Goal: Navigation & Orientation: Find specific page/section

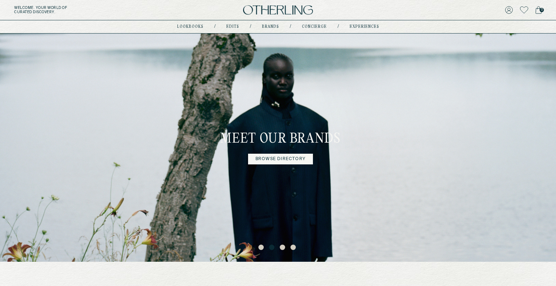
scroll to position [2, 0]
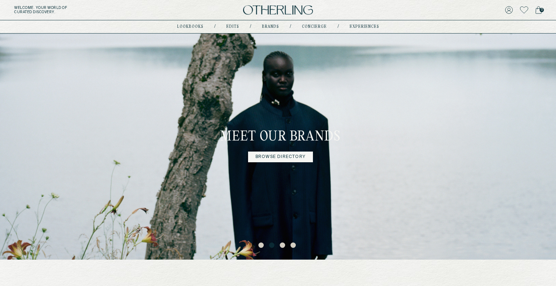
click at [434, 136] on div "Meet our brands Browse directory" at bounding box center [278, 145] width 556 height 228
click at [272, 153] on link "Browse directory" at bounding box center [280, 156] width 65 height 11
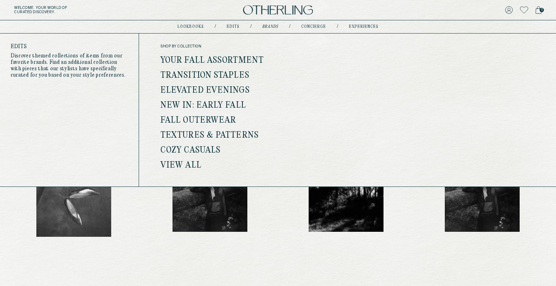
click at [228, 60] on link "Your Fall Assortment" at bounding box center [211, 60] width 103 height 9
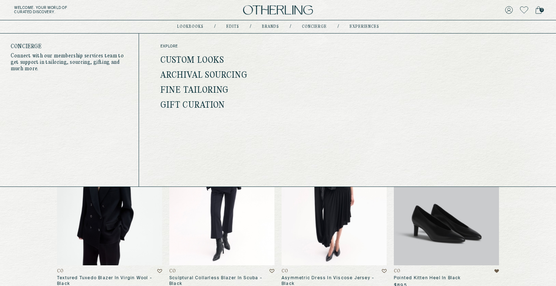
click at [212, 76] on link "Archival Sourcing" at bounding box center [203, 75] width 87 height 9
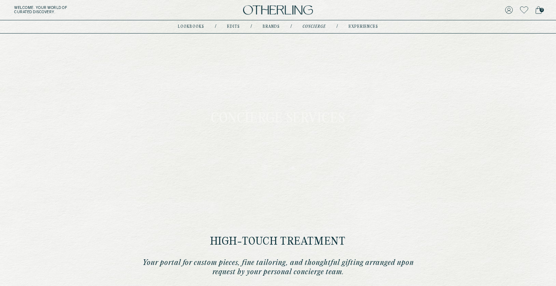
type input "**********"
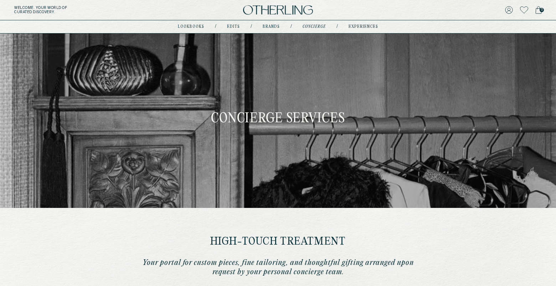
type input "**********"
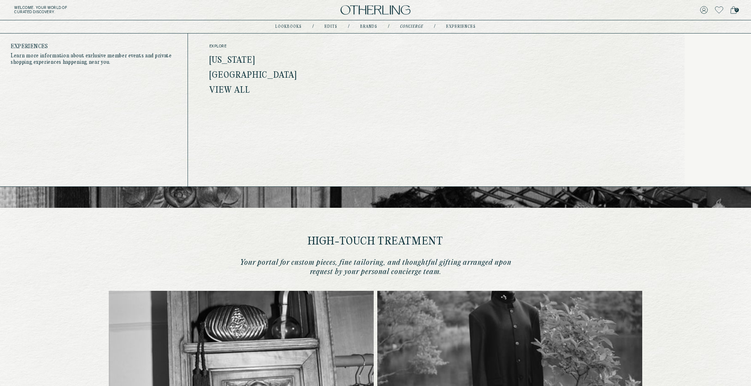
click at [227, 57] on link "New York" at bounding box center [232, 60] width 46 height 9
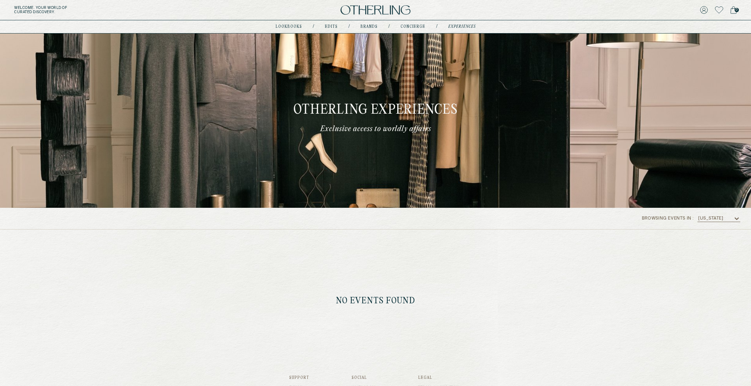
click at [369, 10] on img at bounding box center [375, 10] width 70 height 10
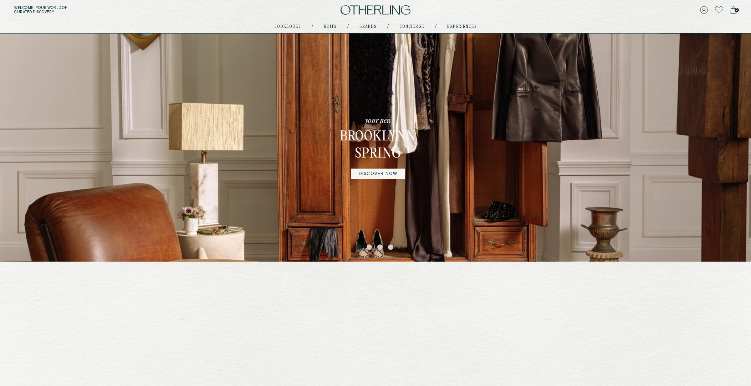
click at [380, 174] on link "DISCOVER NOW" at bounding box center [377, 174] width 53 height 11
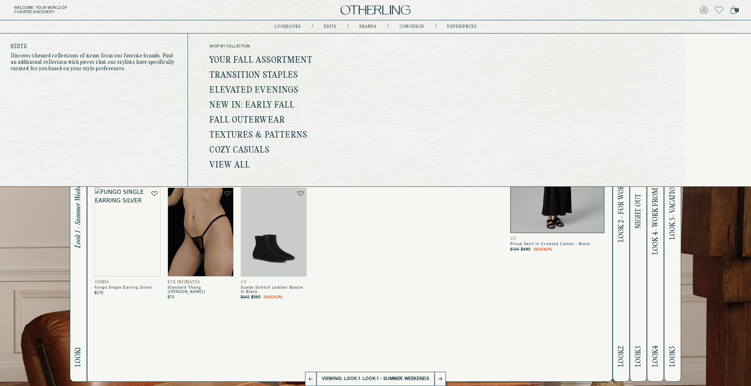
click at [231, 166] on link "View all" at bounding box center [229, 165] width 41 height 9
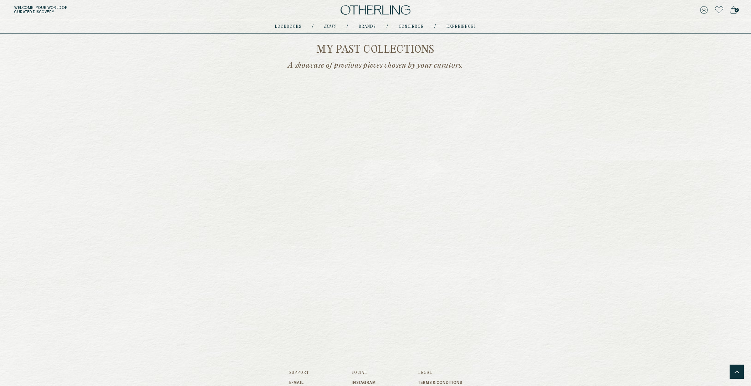
scroll to position [1170, 0]
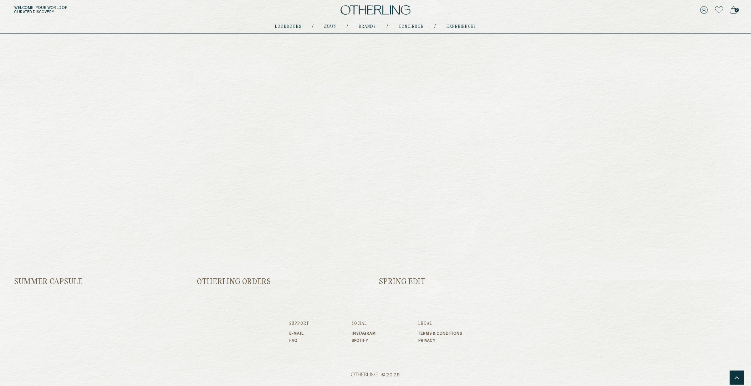
scroll to position [1217, 0]
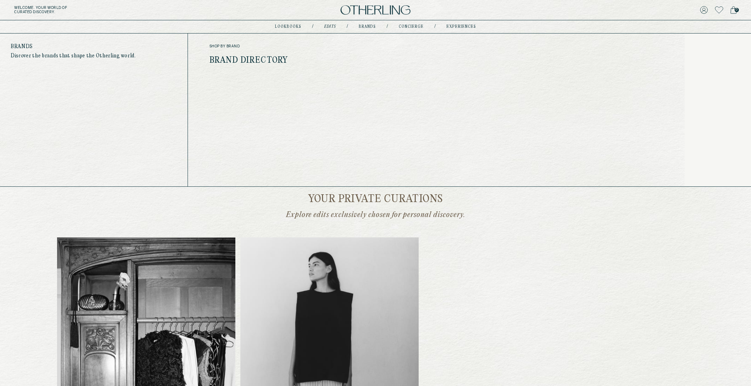
click at [261, 61] on link "Brand Directory" at bounding box center [248, 60] width 79 height 9
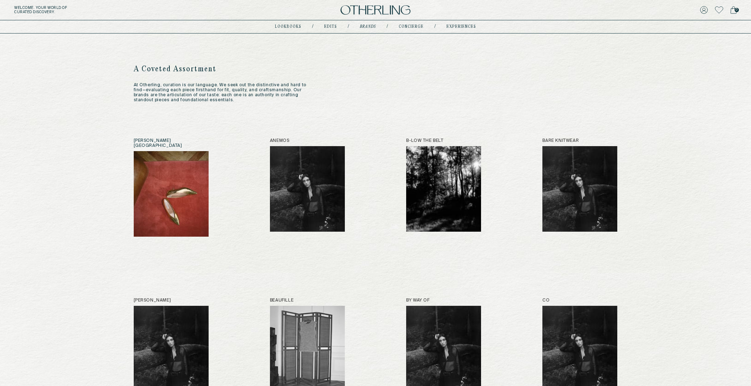
click at [177, 171] on img at bounding box center [171, 194] width 75 height 86
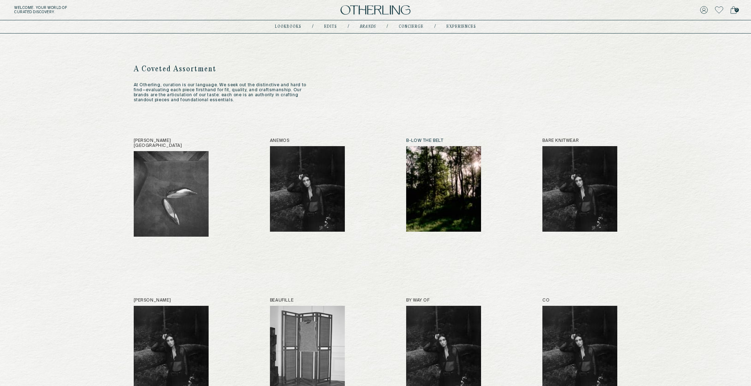
click at [441, 216] on img at bounding box center [443, 189] width 75 height 86
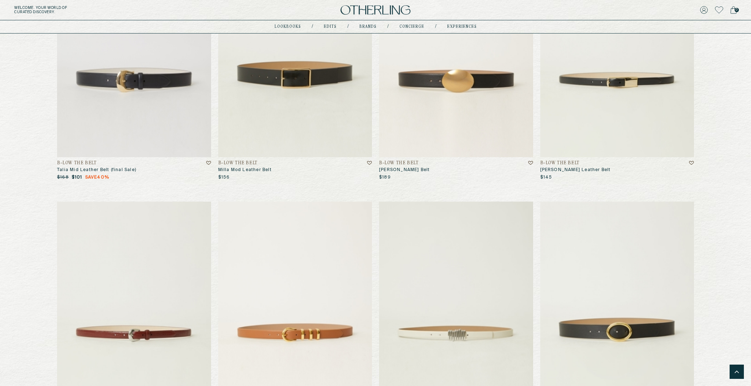
scroll to position [1680, 0]
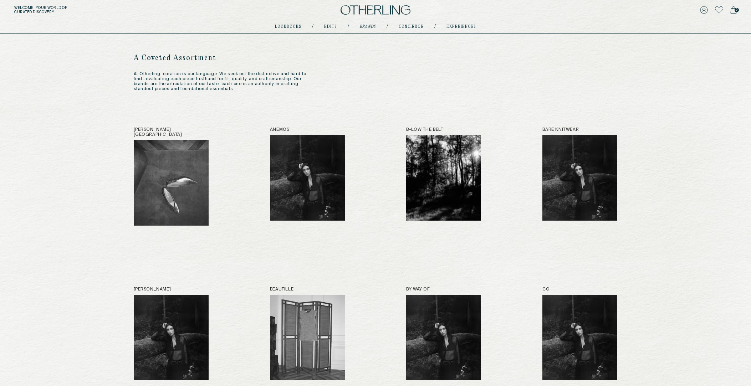
scroll to position [15, 0]
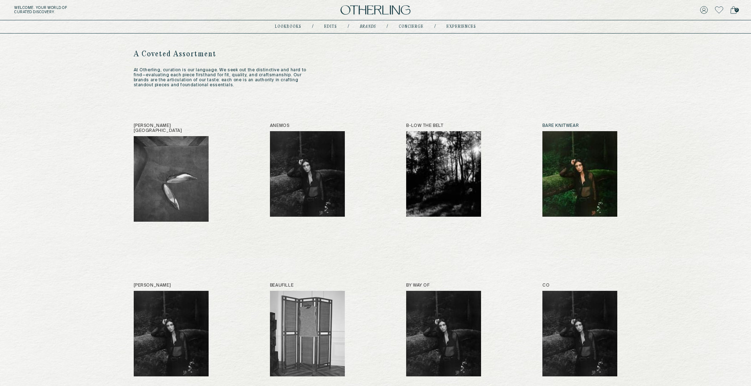
click at [602, 194] on img at bounding box center [579, 174] width 75 height 86
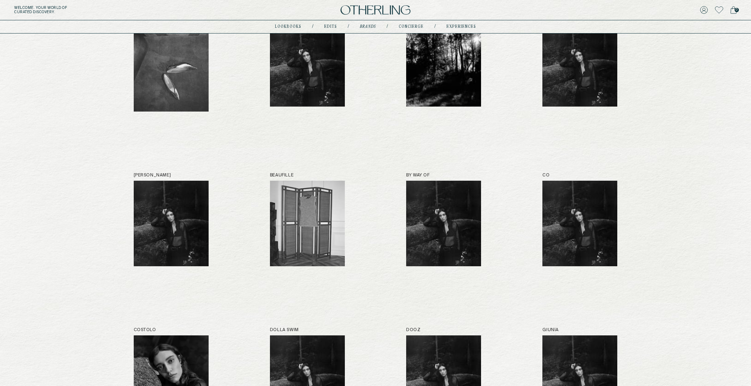
scroll to position [127, 0]
